Goal: Task Accomplishment & Management: Manage account settings

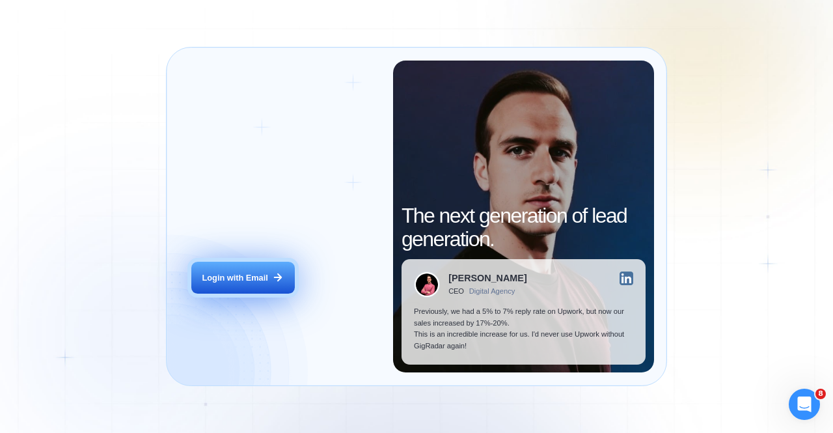
drag, startPoint x: 221, startPoint y: 274, endPoint x: 261, endPoint y: 279, distance: 40.7
click at [222, 274] on div "Login with Email" at bounding box center [235, 278] width 66 height 12
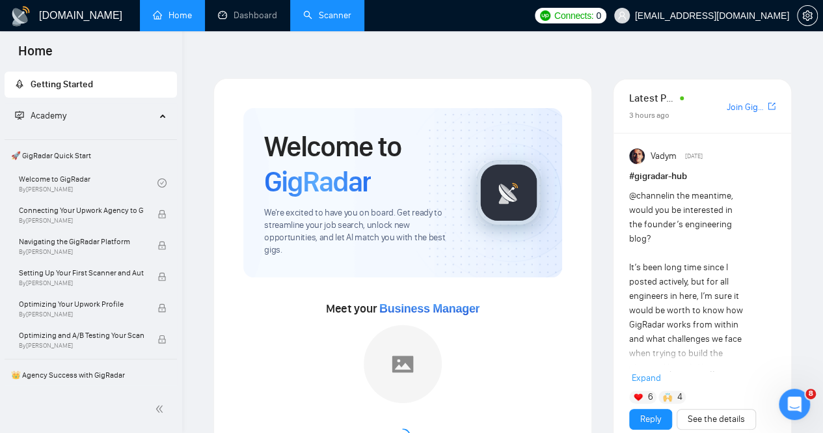
click at [333, 11] on link "Scanner" at bounding box center [327, 15] width 48 height 11
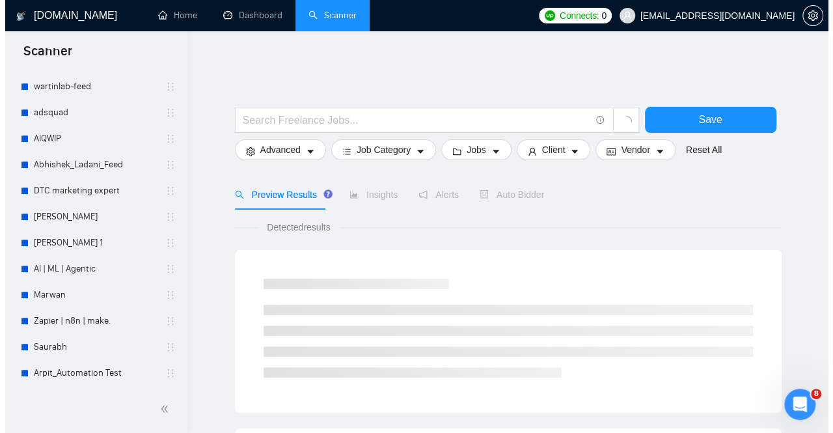
scroll to position [373, 0]
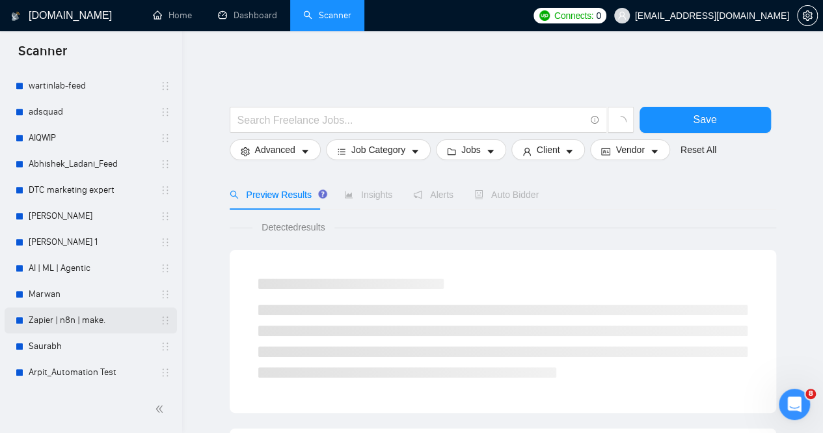
click at [55, 319] on link "Zapier | n8n | make." at bounding box center [91, 320] width 124 height 26
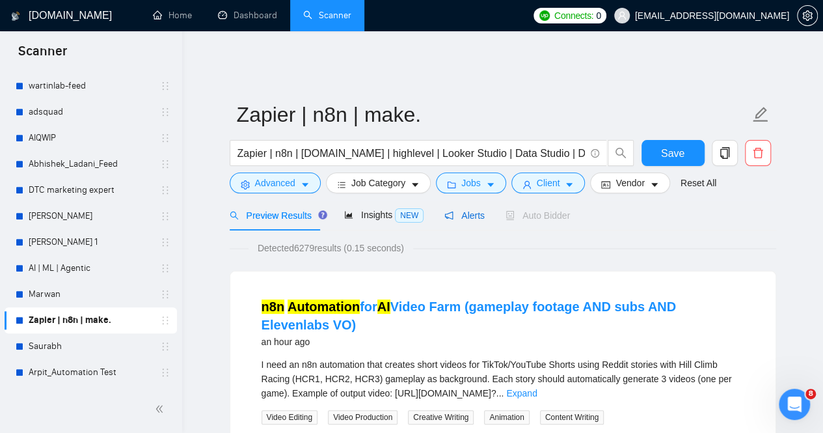
click at [453, 210] on span "Alerts" at bounding box center [464, 215] width 40 height 10
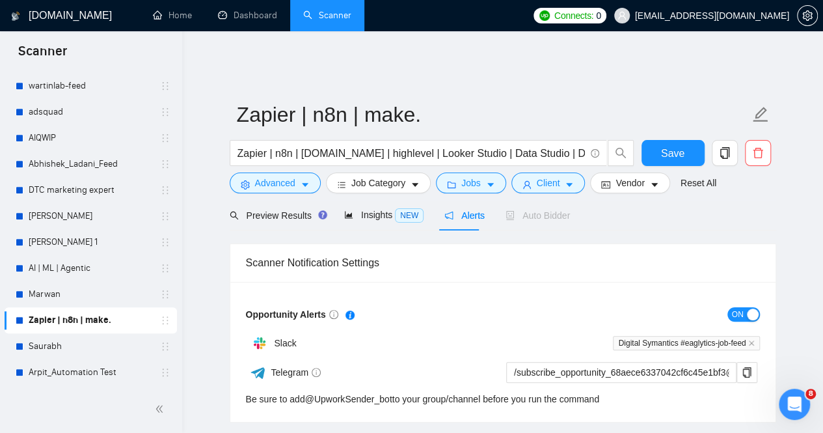
click at [734, 307] on span "ON" at bounding box center [738, 314] width 12 height 14
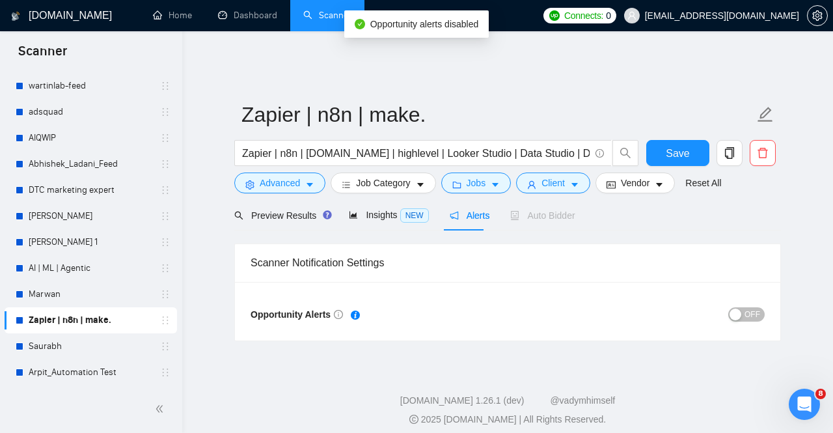
click at [327, 74] on div "Zapier | n8n | make. Zapier | n8n | make.com | highlevel | Looker Studio | Data…" at bounding box center [507, 201] width 546 height 280
click at [161, 20] on link "Home" at bounding box center [172, 15] width 39 height 11
